Goal: Navigation & Orientation: Find specific page/section

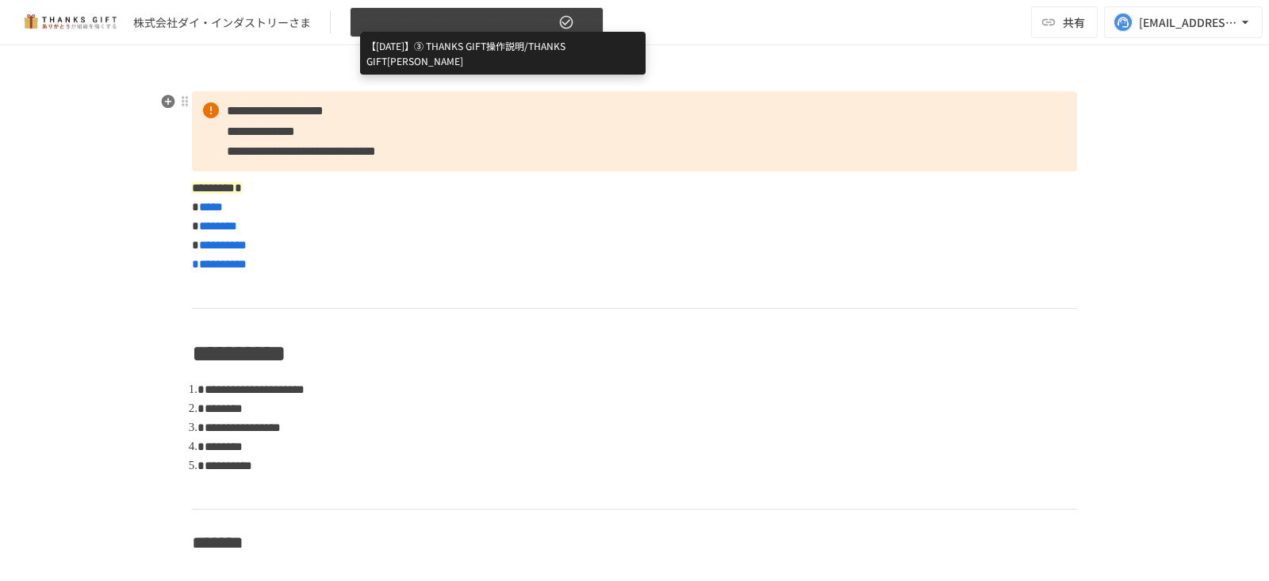
click at [544, 17] on span "【[DATE]】➂ THANKS GIFT操作説明/THANKS GIFT[PERSON_NAME]" at bounding box center [457, 23] width 195 height 20
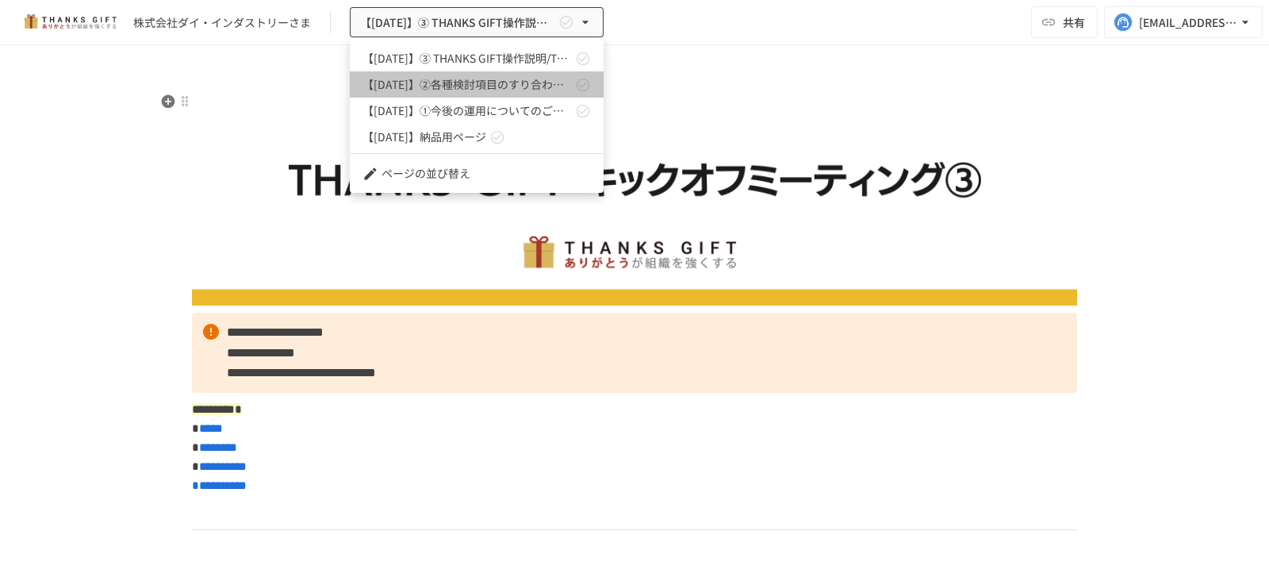
click at [492, 97] on link "【[DATE]】②各種検討項目のすり合わせ/ THANKS GIFTキックオフMTG" at bounding box center [477, 84] width 254 height 26
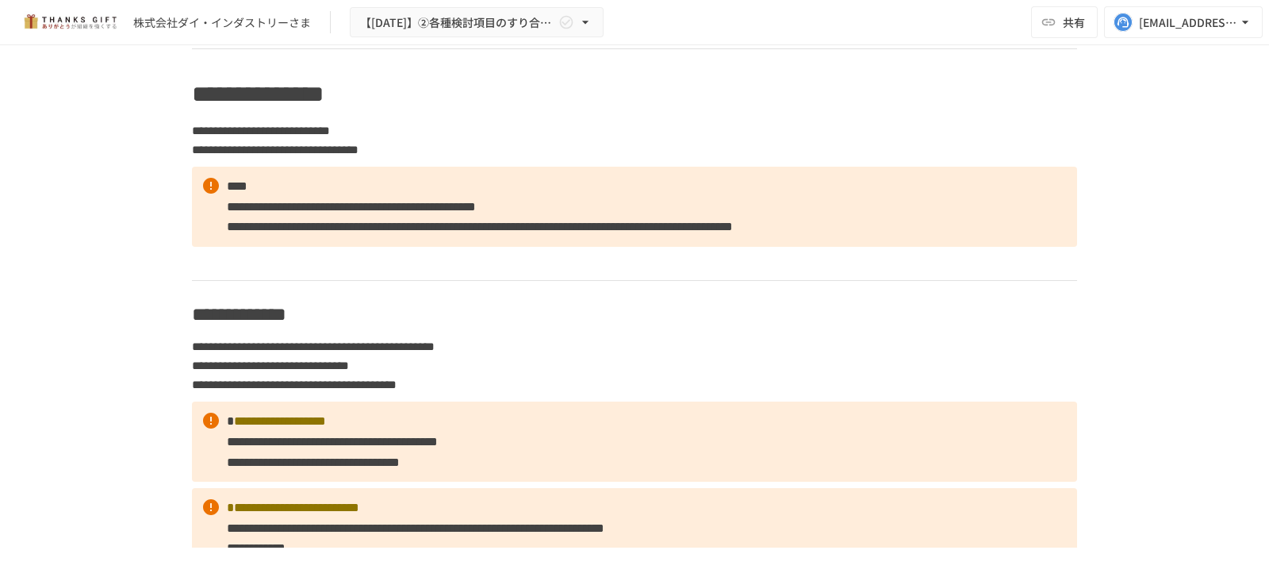
scroll to position [2047, 0]
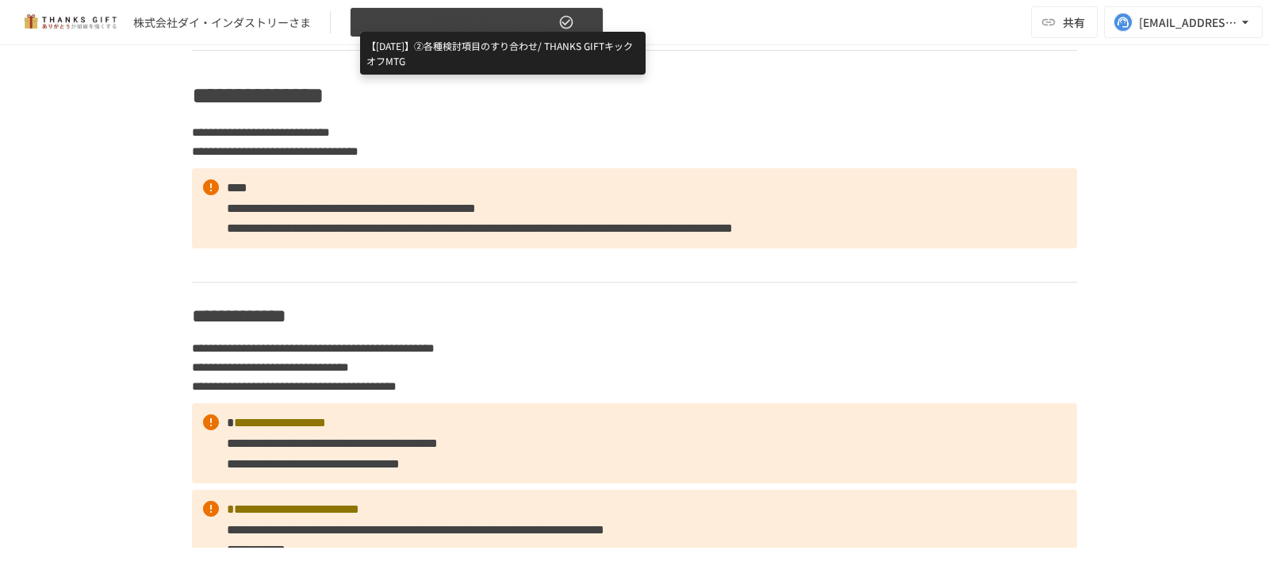
click at [438, 29] on span "【[DATE]】②各種検討項目のすり合わせ/ THANKS GIFTキックオフMTG" at bounding box center [457, 23] width 195 height 20
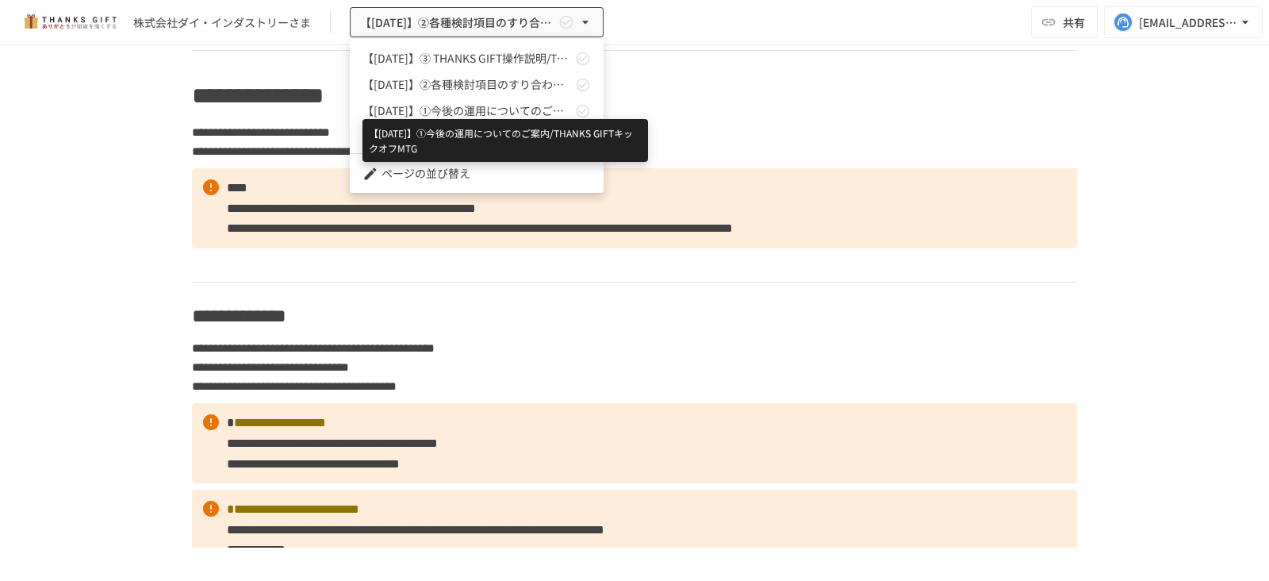
click at [466, 106] on span "【[DATE]】①今後の運用についてのご案内/THANKS GIFTキックオフMTG" at bounding box center [467, 110] width 209 height 17
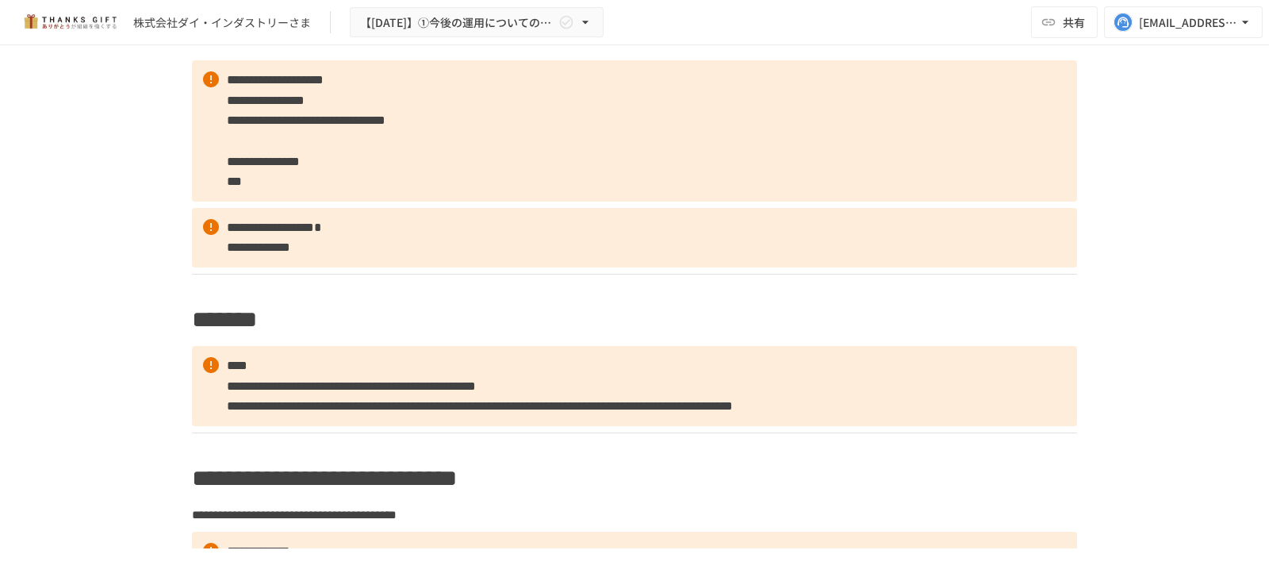
scroll to position [2714, 0]
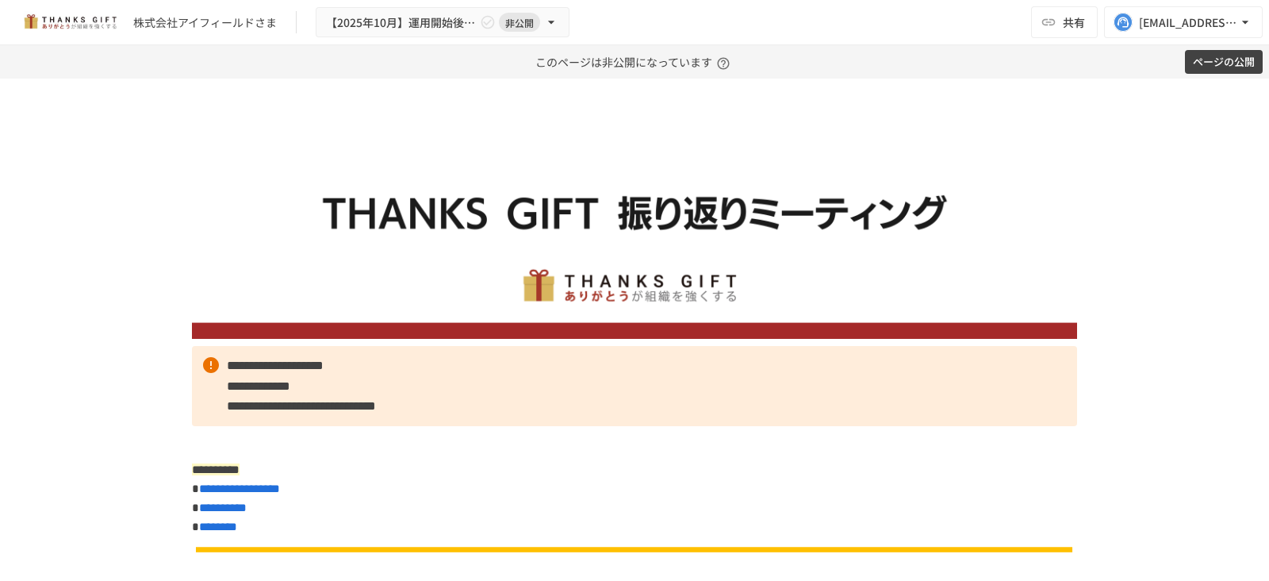
scroll to position [1099, 0]
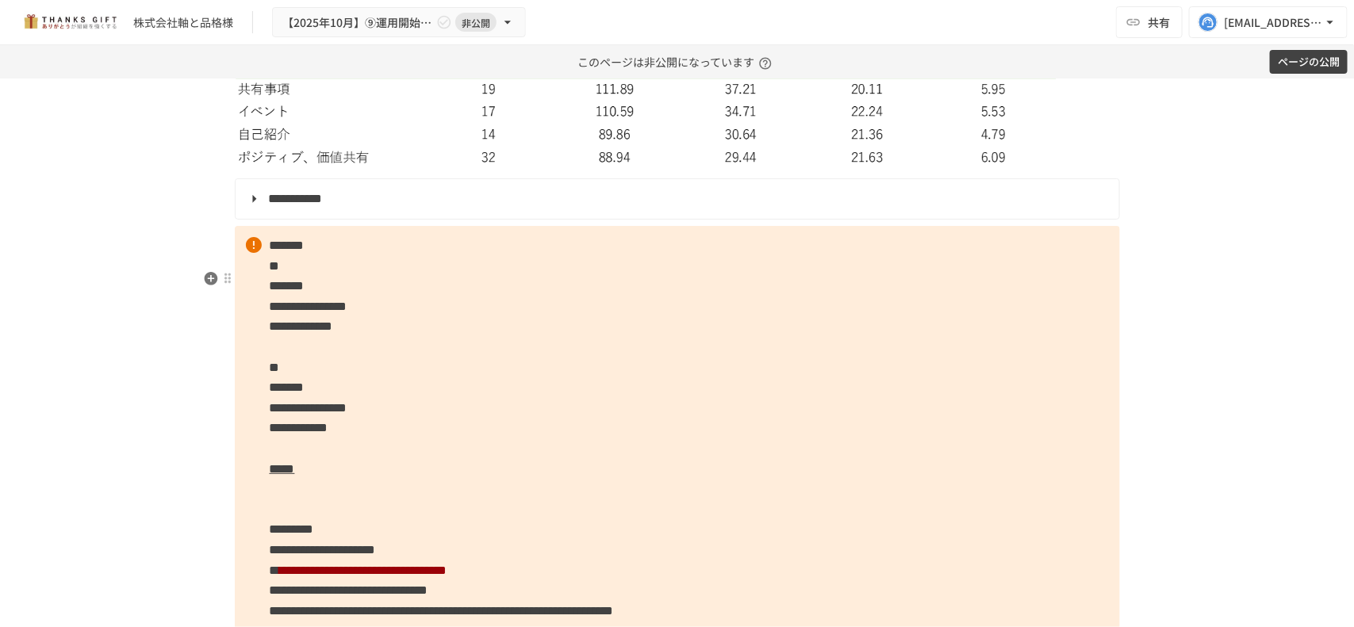
scroll to position [5833, 0]
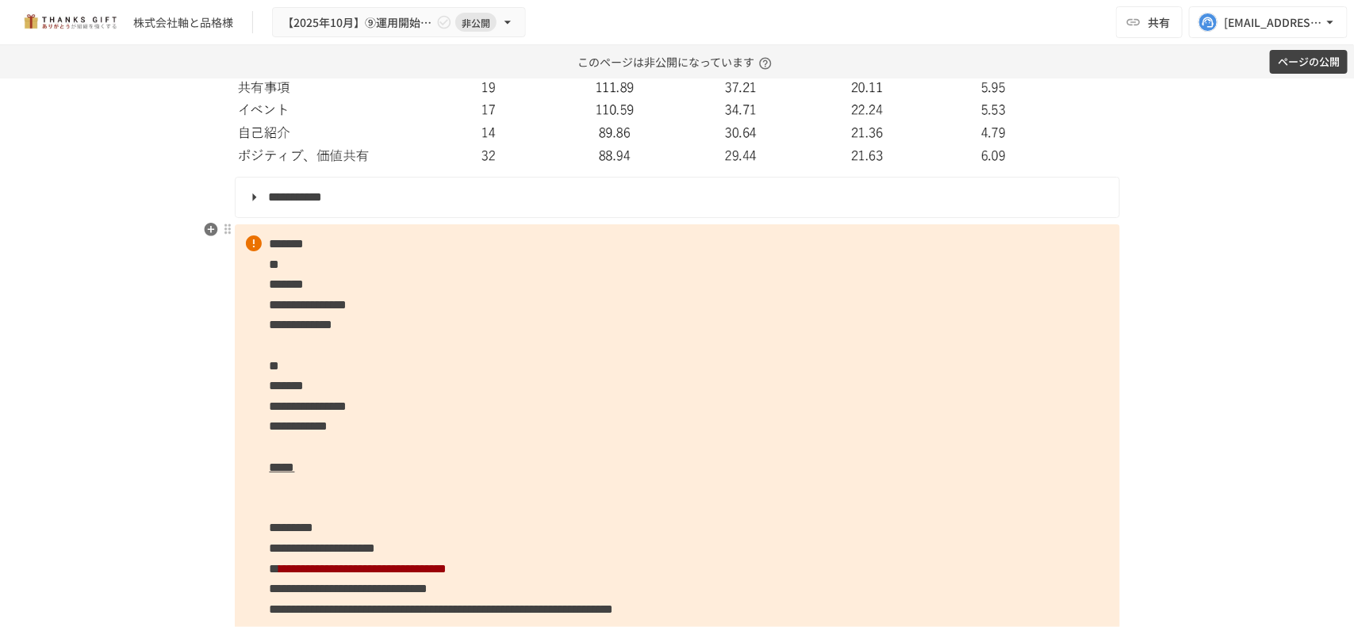
click at [251, 208] on summary "**********" at bounding box center [675, 197] width 861 height 21
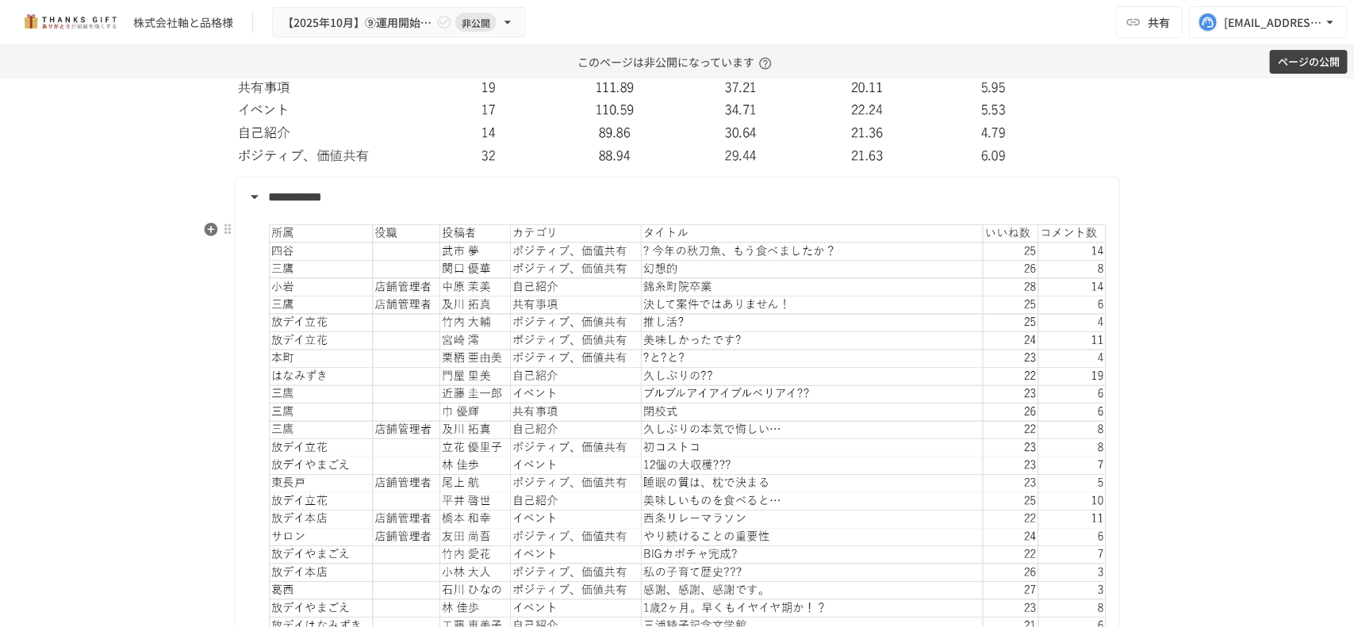
scroll to position [5876, 0]
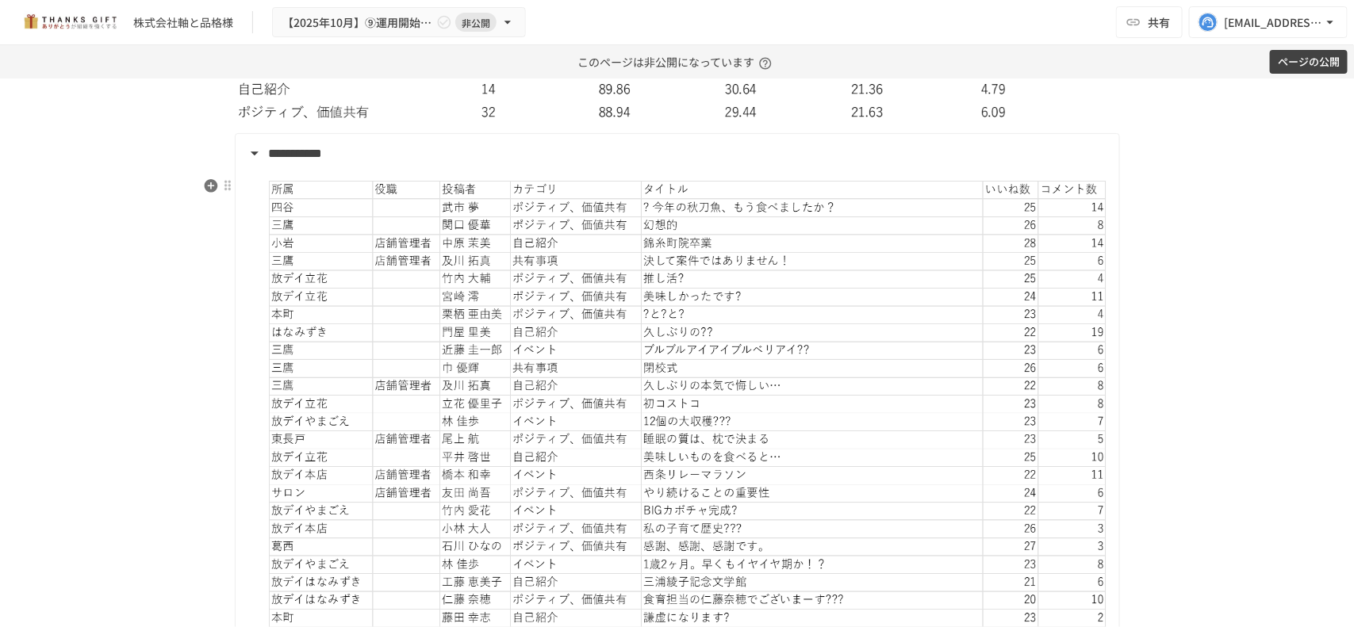
click at [631, 413] on img at bounding box center [688, 449] width 838 height 537
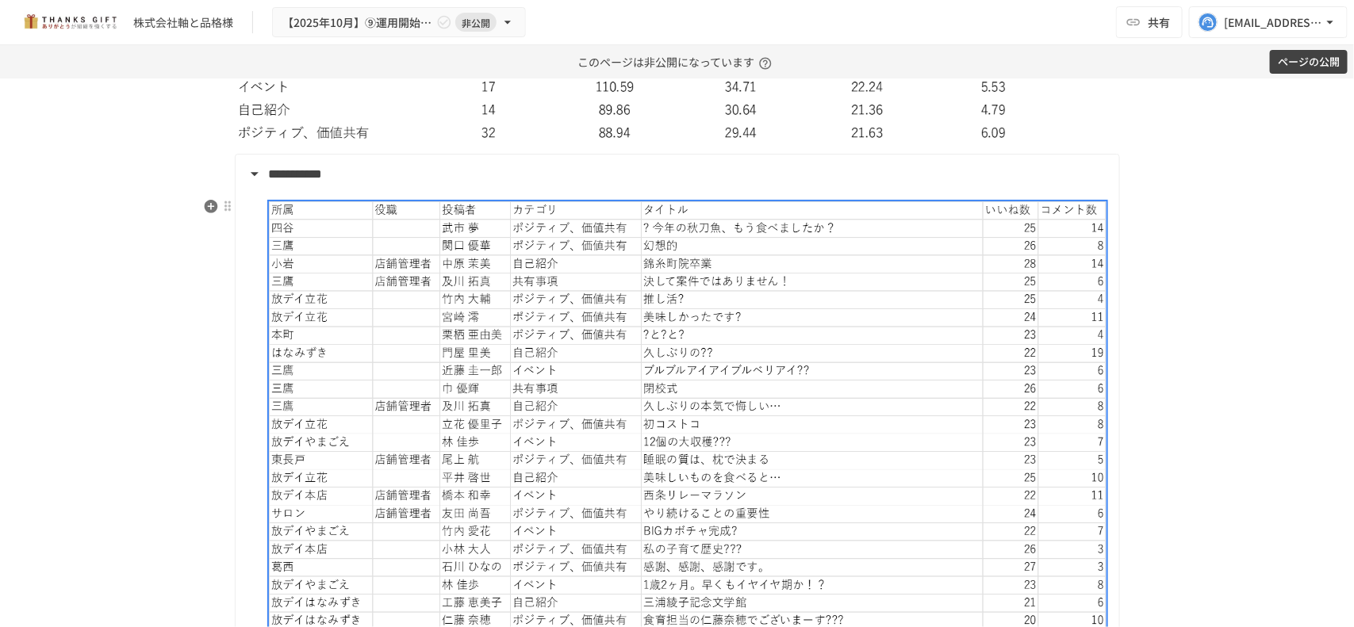
scroll to position [5858, 0]
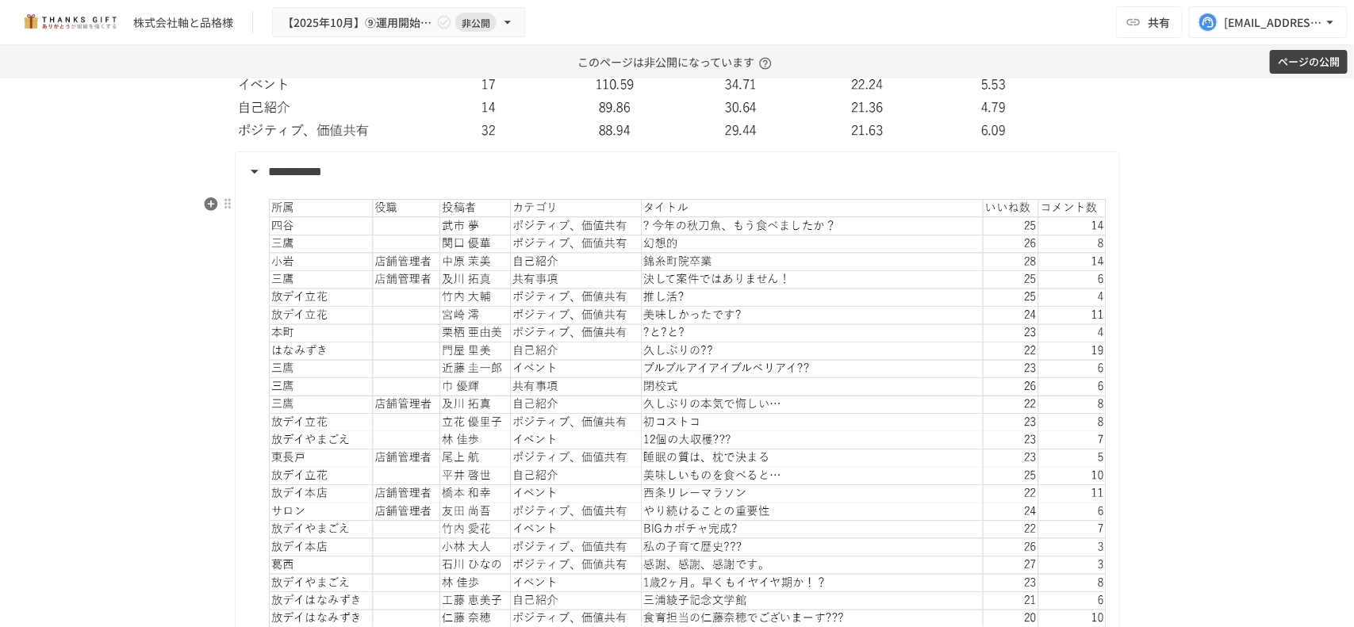
click at [543, 373] on img at bounding box center [688, 467] width 838 height 537
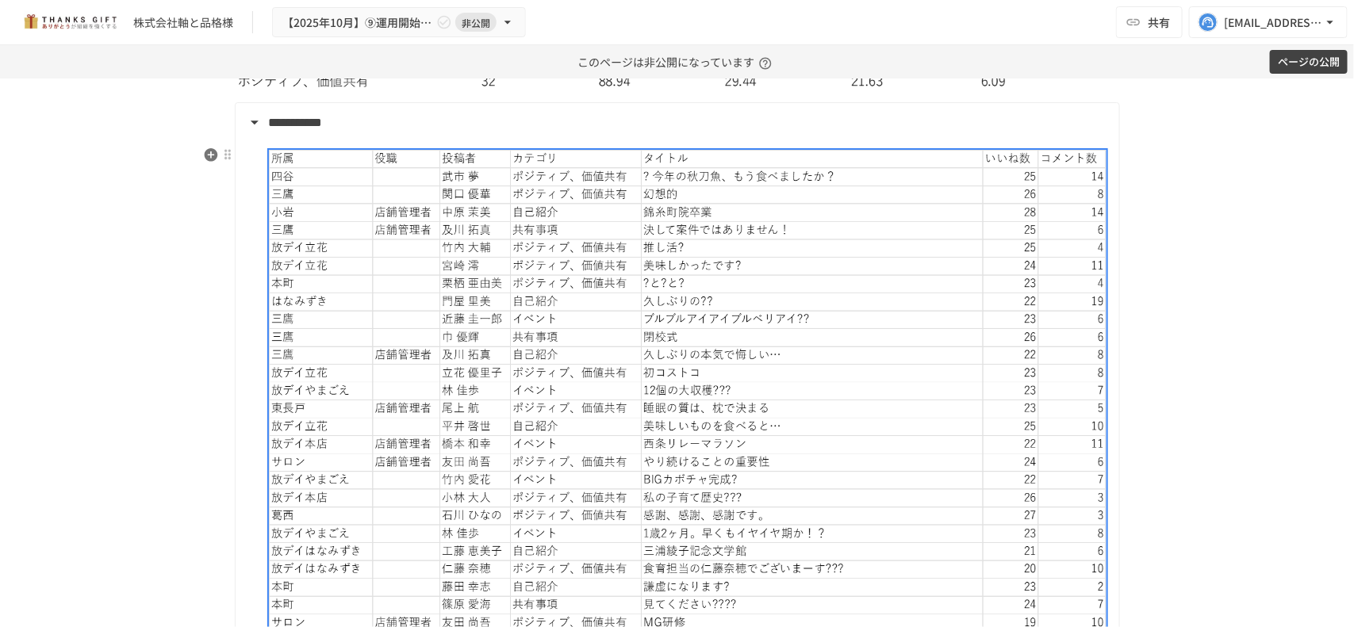
scroll to position [5926, 0]
